Goal: Transaction & Acquisition: Purchase product/service

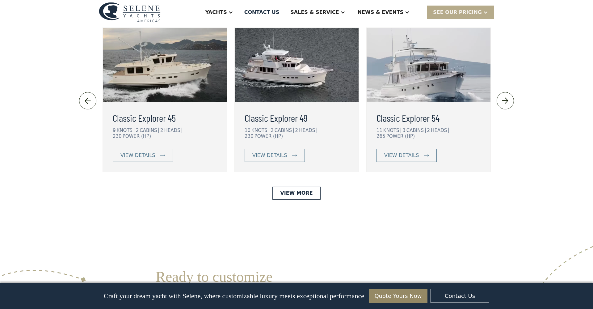
scroll to position [1377, 0]
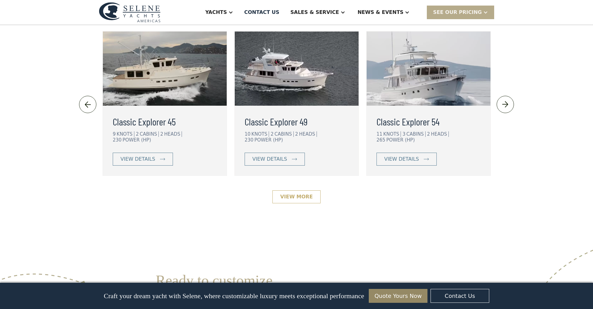
click at [307, 190] on link "View More" at bounding box center [296, 196] width 48 height 13
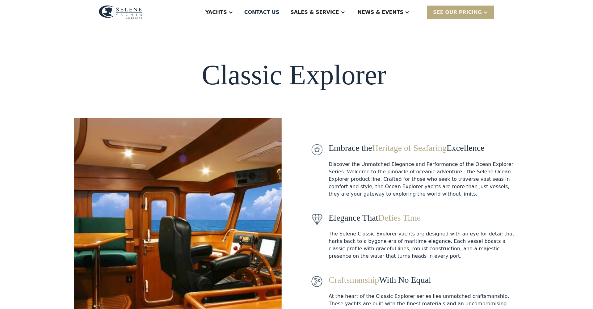
click at [461, 15] on div "SEE Our Pricing" at bounding box center [457, 12] width 49 height 7
click at [462, 24] on link "Get a PASSCODE" at bounding box center [468, 26] width 83 height 14
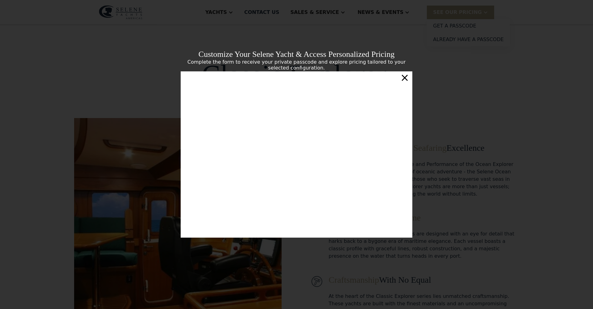
click at [407, 79] on div "×" at bounding box center [404, 77] width 9 height 12
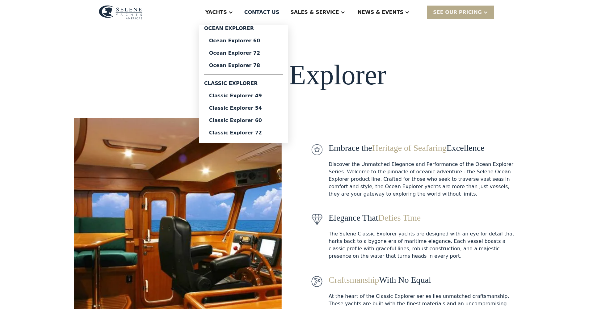
click at [227, 14] on div "Yachts" at bounding box center [216, 12] width 22 height 7
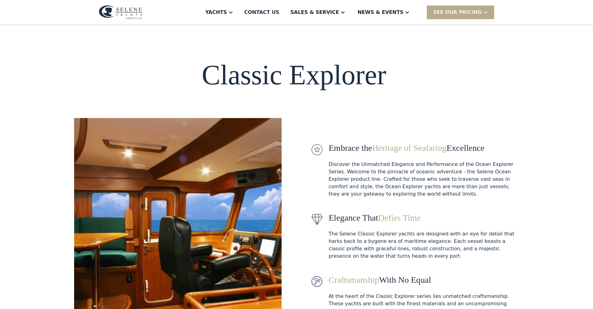
click at [227, 12] on div "Yachts" at bounding box center [216, 12] width 22 height 7
click at [140, 47] on div "Classic Explorer Embrace the Heritage of Seafaring Excellence Discover the Unma…" at bounding box center [296, 191] width 445 height 333
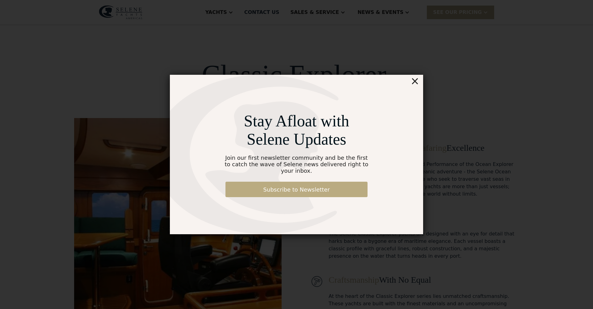
click at [318, 185] on link "Subscribe to Newsletter" at bounding box center [296, 189] width 142 height 15
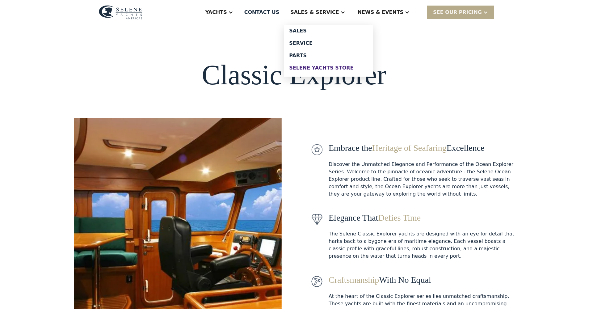
click at [331, 69] on div "Selene Yachts Store" at bounding box center [328, 67] width 79 height 5
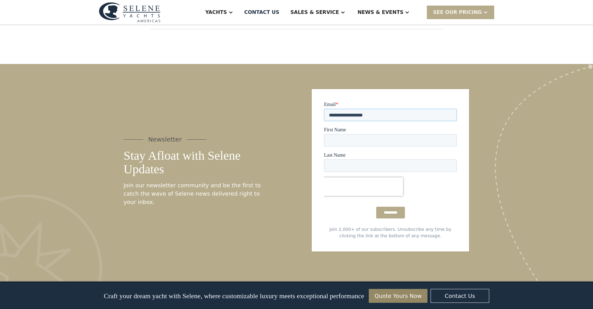
type input "**********"
type input "****"
type input "******"
click at [386, 212] on input "*********" at bounding box center [390, 213] width 29 height 12
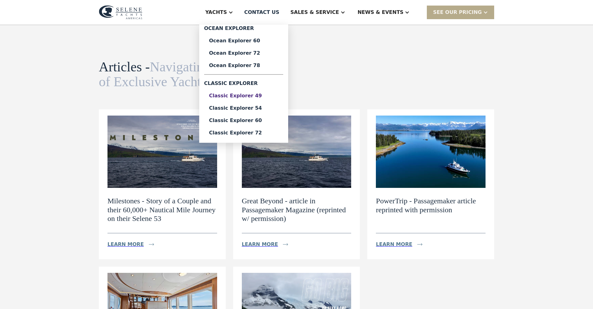
click at [252, 96] on div "Classic Explorer 49" at bounding box center [243, 95] width 69 height 5
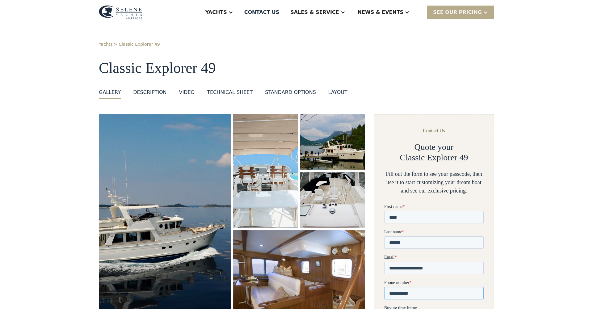
type input "**********"
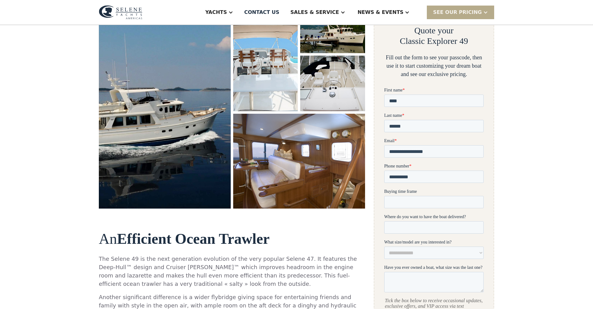
scroll to position [117, 0]
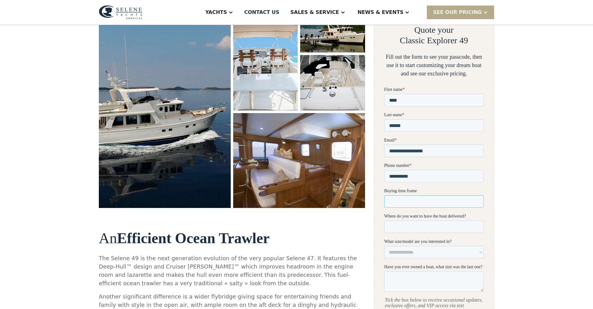
click at [472, 204] on input "Buying time frame" at bounding box center [433, 201] width 99 height 12
type input "*******"
select select "**********"
click at [227, 12] on div "Yachts" at bounding box center [216, 12] width 22 height 7
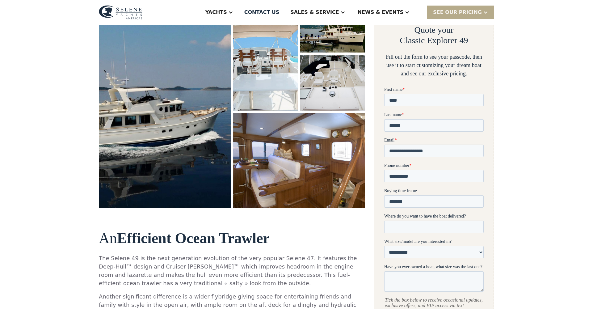
click at [217, 230] on strong "Efficient Ocean Trawler" at bounding box center [193, 238] width 153 height 16
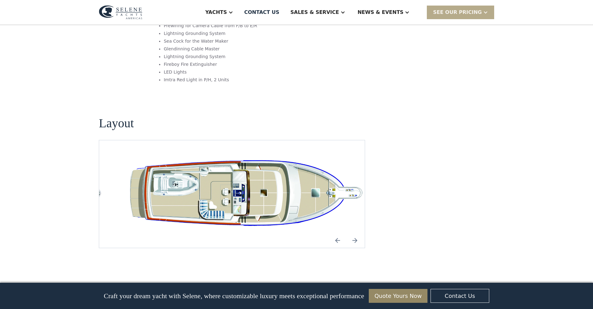
scroll to position [1112, 0]
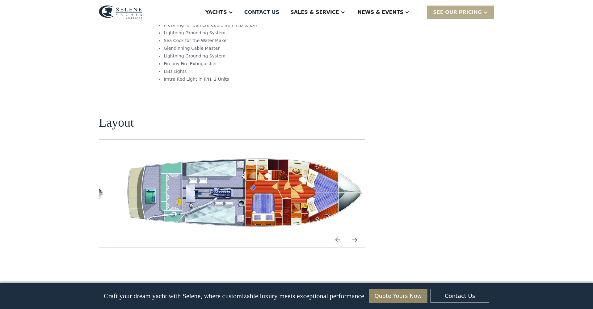
click at [334, 232] on img "Previous slide" at bounding box center [337, 239] width 15 height 15
click at [336, 232] on img "Previous slide" at bounding box center [337, 239] width 15 height 15
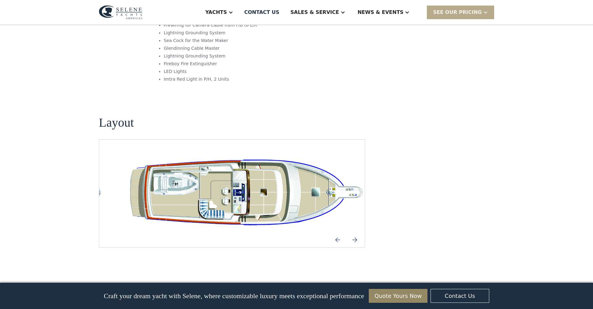
click at [336, 232] on img "Previous slide" at bounding box center [337, 239] width 15 height 15
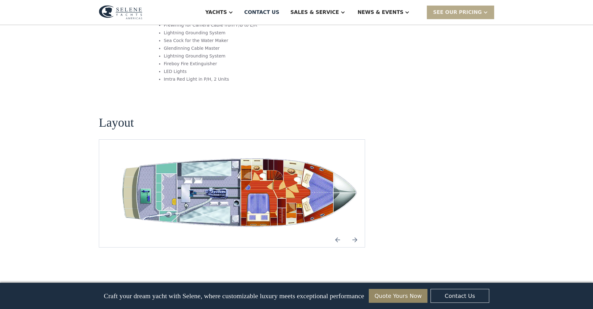
click at [336, 232] on img "Previous slide" at bounding box center [337, 239] width 15 height 15
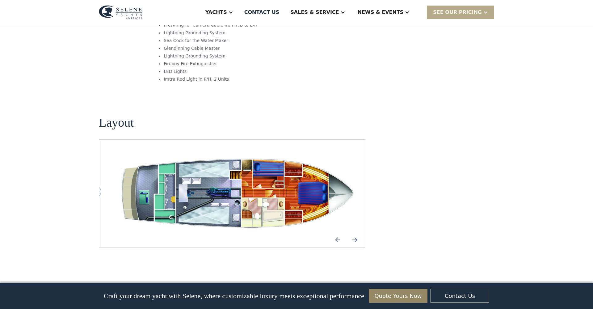
click at [336, 232] on img "Previous slide" at bounding box center [337, 239] width 15 height 15
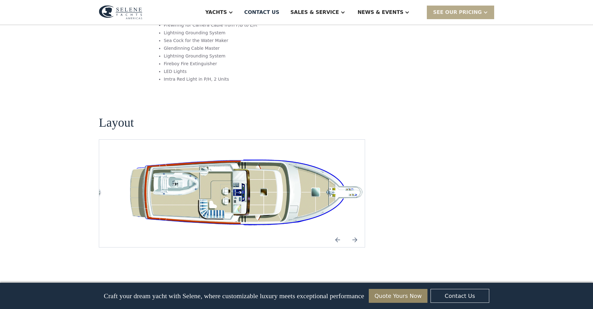
click at [354, 232] on img "Next slide" at bounding box center [354, 239] width 15 height 15
click at [356, 232] on img "Next slide" at bounding box center [354, 239] width 15 height 15
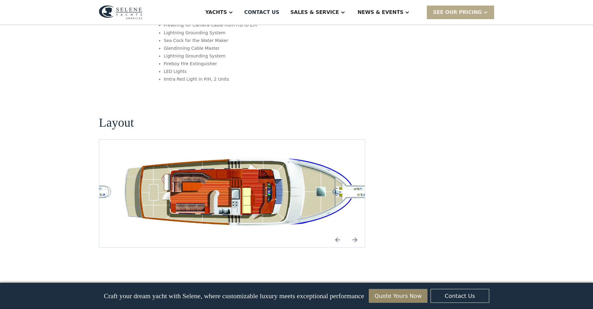
click at [356, 232] on img "Next slide" at bounding box center [354, 239] width 15 height 15
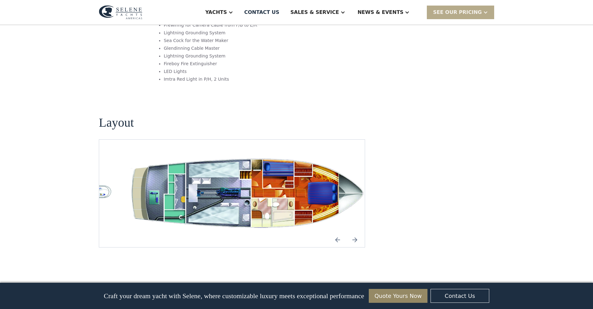
click at [339, 232] on img "Previous slide" at bounding box center [337, 239] width 15 height 15
click at [444, 15] on div "SEE Our Pricing" at bounding box center [457, 12] width 49 height 7
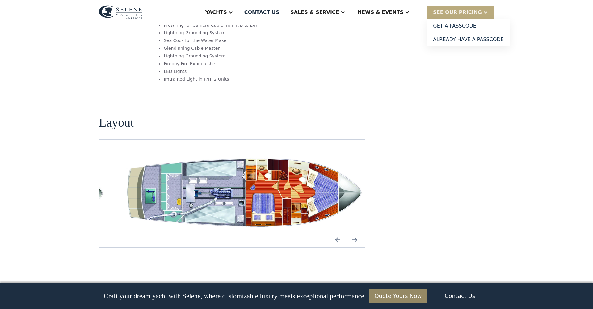
click at [444, 15] on div "SEE Our Pricing" at bounding box center [457, 12] width 49 height 7
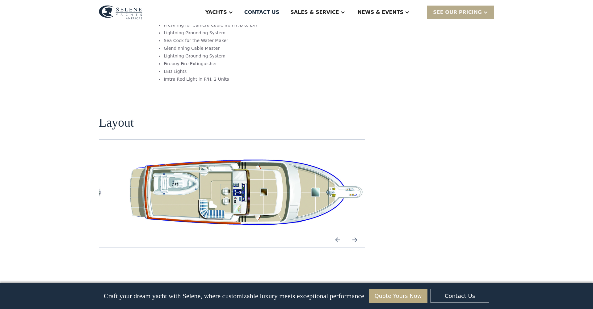
click at [386, 294] on link "Quote Yours Now" at bounding box center [398, 296] width 59 height 14
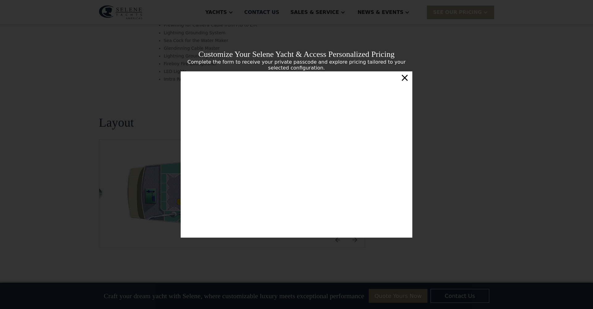
click at [408, 77] on div "×" at bounding box center [404, 77] width 9 height 12
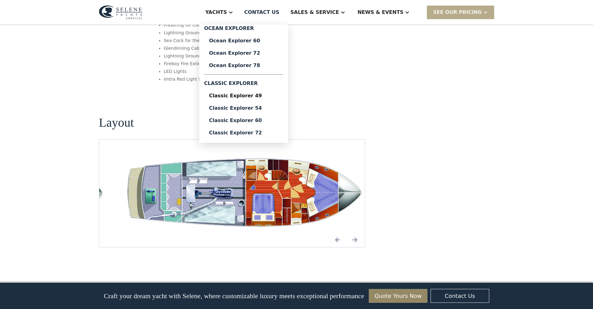
click at [250, 84] on div "Classic Explorer" at bounding box center [243, 83] width 79 height 12
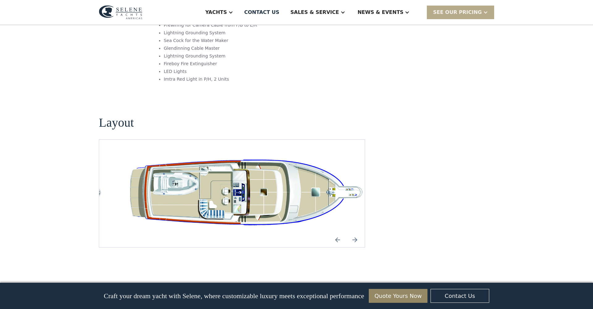
click at [114, 11] on img at bounding box center [121, 12] width 44 height 14
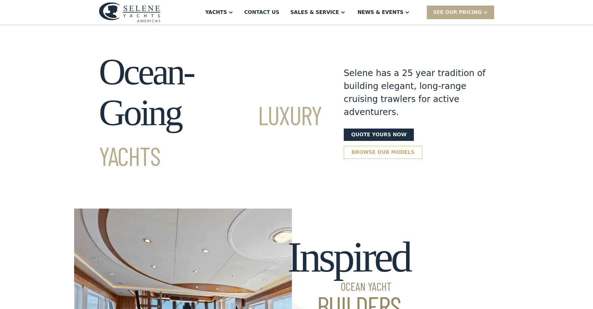
click at [351, 146] on link "Browse our models" at bounding box center [383, 152] width 78 height 13
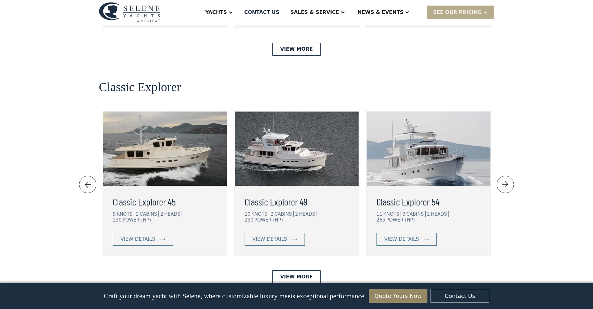
scroll to position [1297, 0]
click at [145, 235] on div "view details" at bounding box center [137, 238] width 35 height 7
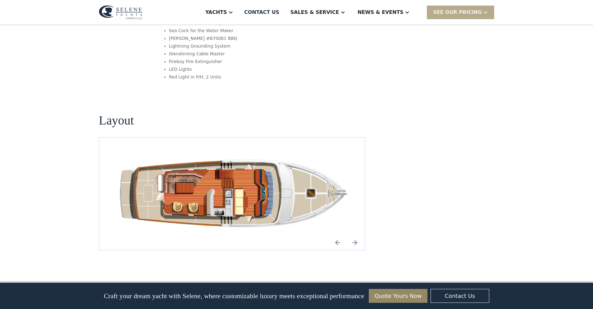
scroll to position [802, 0]
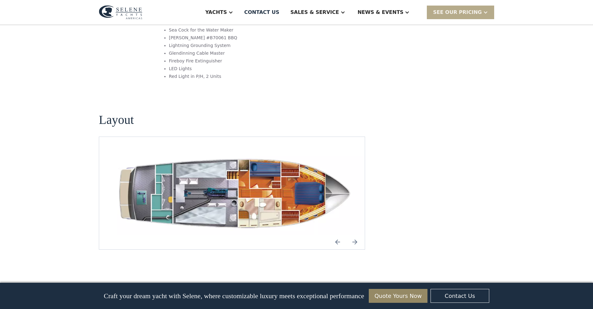
click at [338, 234] on img "Previous slide" at bounding box center [337, 241] width 15 height 15
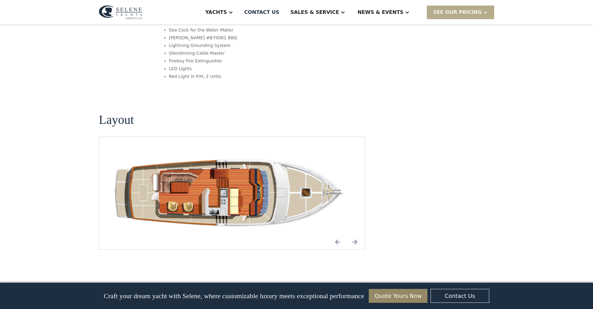
click at [338, 234] on img "Previous slide" at bounding box center [337, 241] width 15 height 15
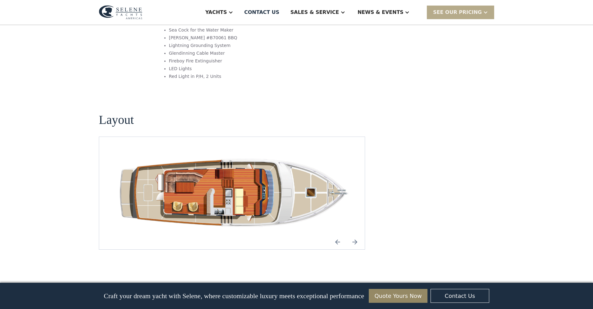
click at [338, 234] on img "Previous slide" at bounding box center [337, 241] width 15 height 15
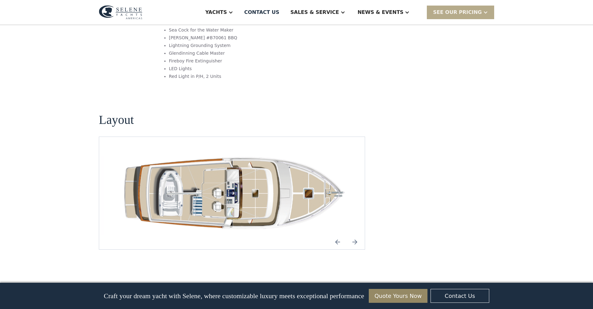
click at [338, 234] on img "Previous slide" at bounding box center [337, 241] width 15 height 15
click at [335, 234] on img "Previous slide" at bounding box center [337, 241] width 15 height 15
click at [336, 234] on img "Previous slide" at bounding box center [337, 241] width 15 height 15
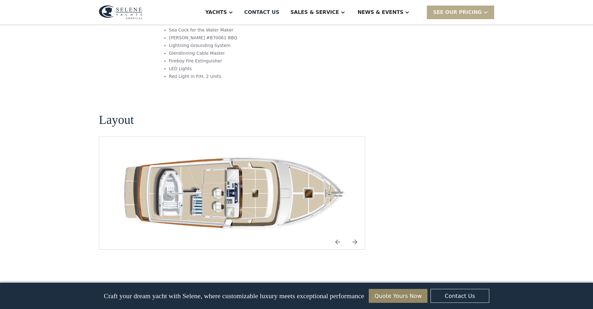
click at [336, 234] on img "Previous slide" at bounding box center [337, 241] width 15 height 15
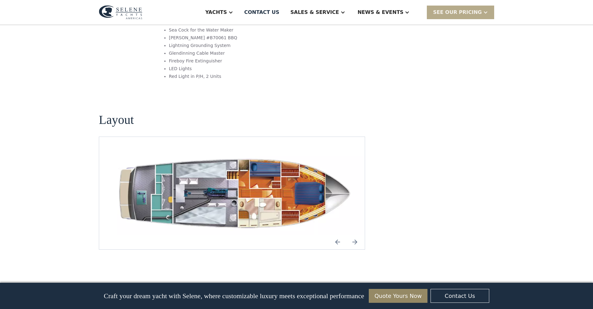
click at [336, 234] on img "Previous slide" at bounding box center [337, 241] width 15 height 15
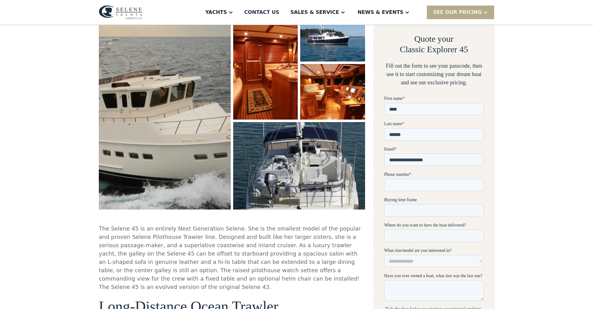
scroll to position [113, 0]
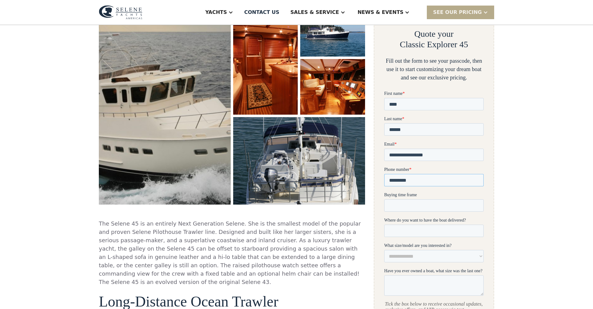
type input "**********"
click at [396, 207] on input "Buying time frame" at bounding box center [433, 205] width 99 height 12
click at [401, 228] on input "Where do you want to have the boat delivered?" at bounding box center [433, 230] width 99 height 12
drag, startPoint x: 80, startPoint y: 186, endPoint x: 560, endPoint y: 230, distance: 482.1
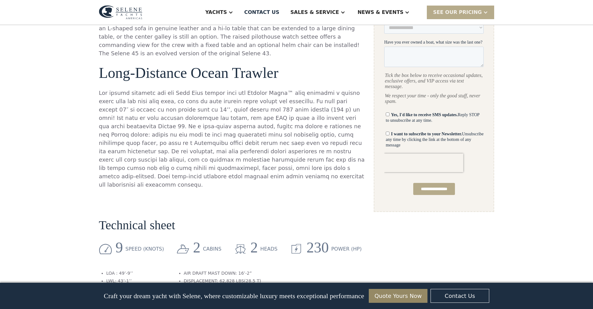
scroll to position [343, 0]
click at [256, 91] on p at bounding box center [232, 137] width 266 height 100
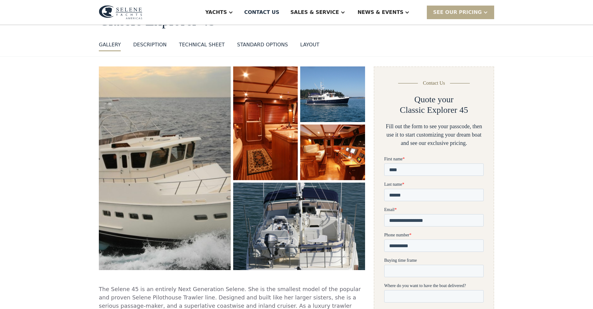
scroll to position [47, 0]
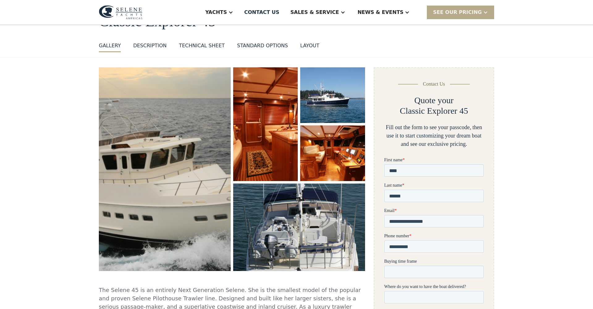
click at [201, 48] on div "Technical sheet" at bounding box center [202, 45] width 46 height 7
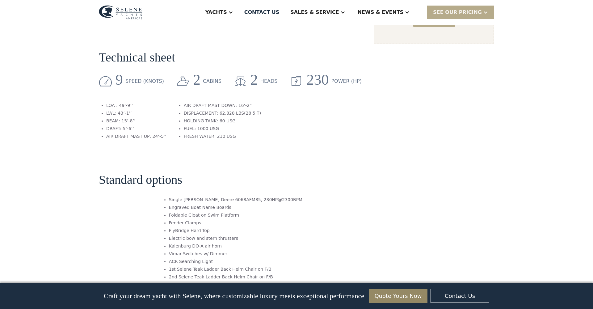
scroll to position [509, 0]
